Goal: Task Accomplishment & Management: Manage account settings

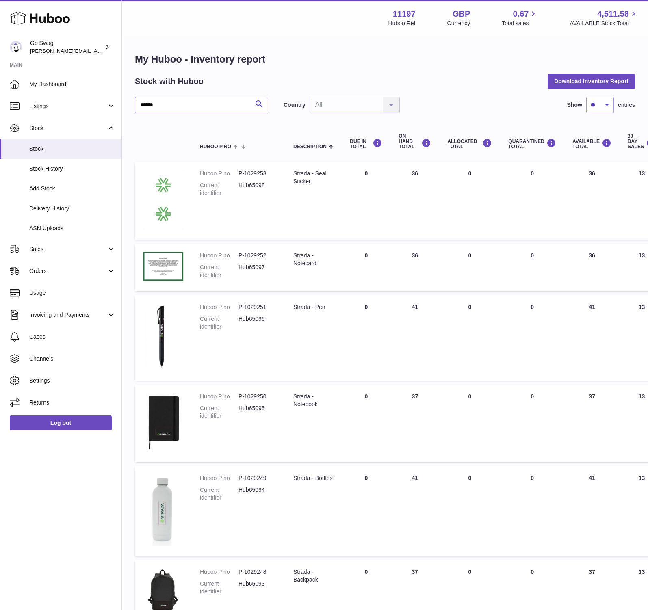
click at [48, 21] on use at bounding box center [40, 18] width 60 height 13
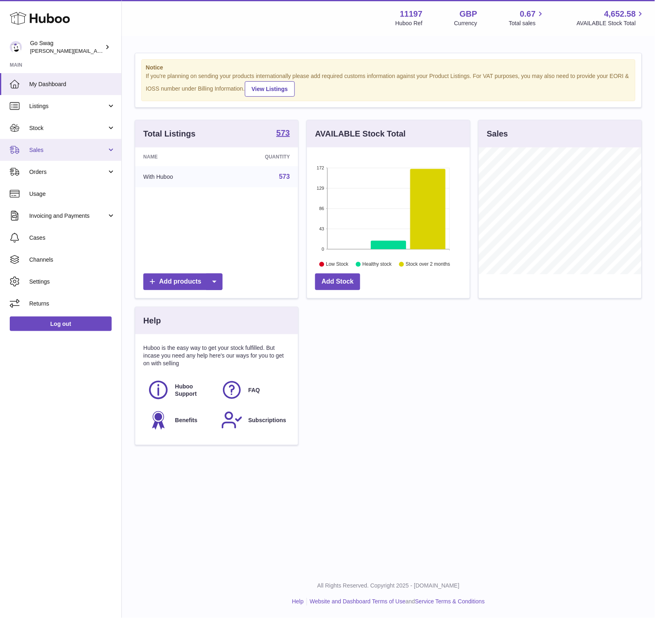
scroll to position [126, 162]
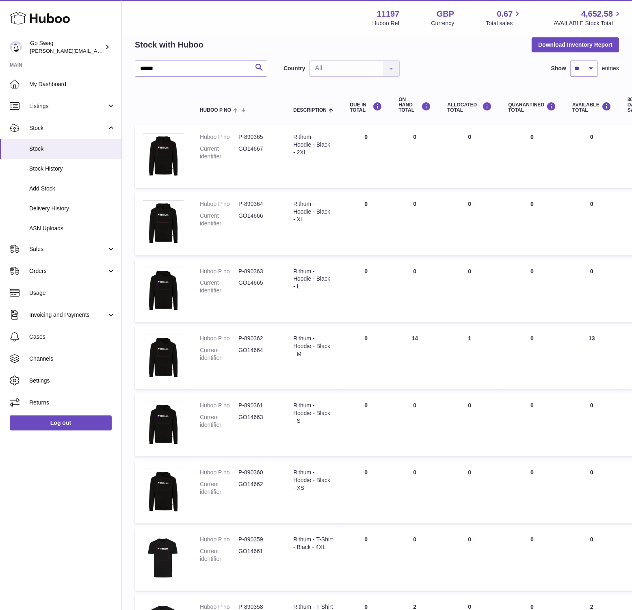
click at [450, 290] on td "ALLOCATED Total 0" at bounding box center [469, 290] width 61 height 63
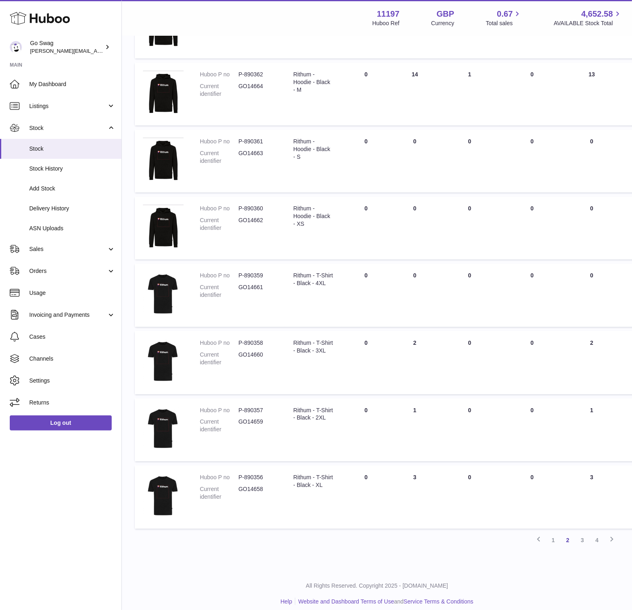
scroll to position [309, 0]
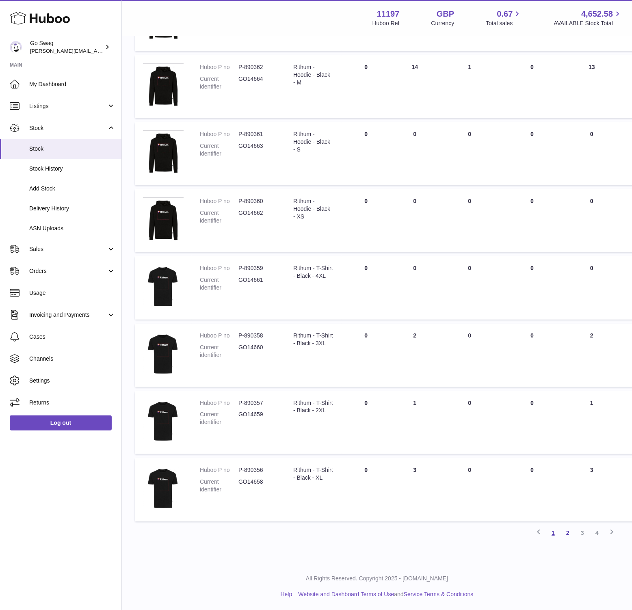
click at [556, 532] on link "1" at bounding box center [553, 532] width 15 height 15
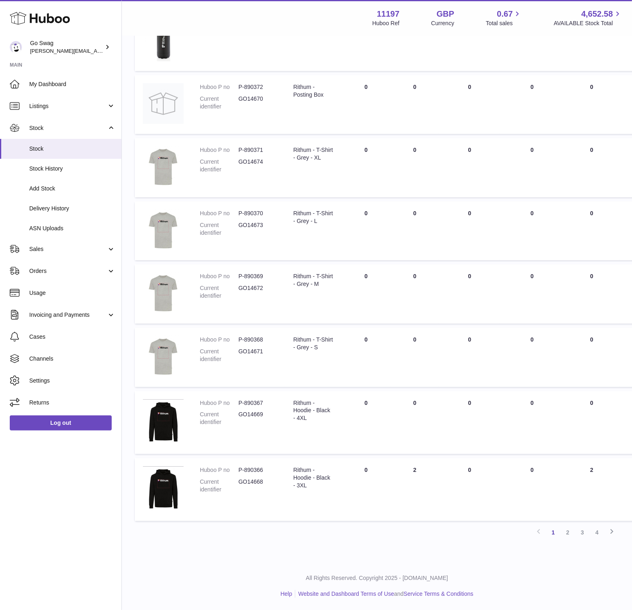
scroll to position [297, 0]
click at [585, 534] on link "3" at bounding box center [582, 532] width 15 height 15
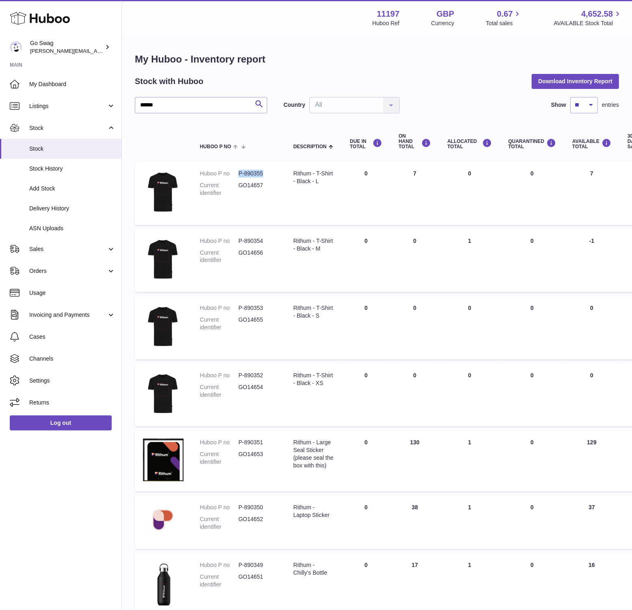
drag, startPoint x: 269, startPoint y: 172, endPoint x: 238, endPoint y: 171, distance: 30.9
click at [238, 171] on dd "P-890355" at bounding box center [257, 174] width 39 height 8
copy dd "P-890355"
